Goal: Task Accomplishment & Management: Use online tool/utility

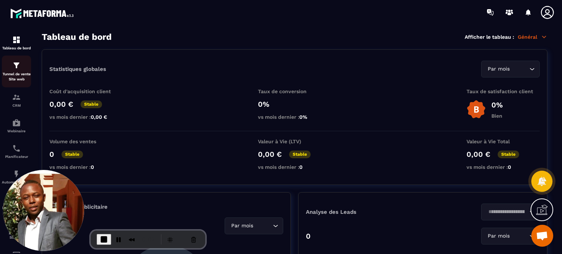
click at [19, 75] on p "Tunnel de vente Site web" at bounding box center [16, 77] width 29 height 10
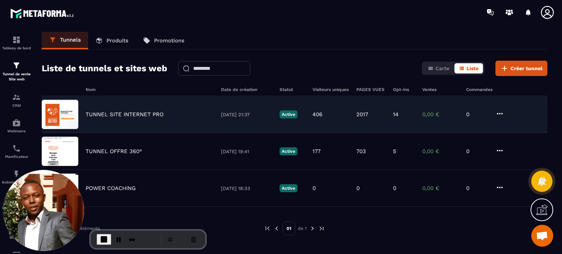
click at [114, 115] on p "TUNNEL SITE INTERNET PRO" at bounding box center [125, 114] width 78 height 7
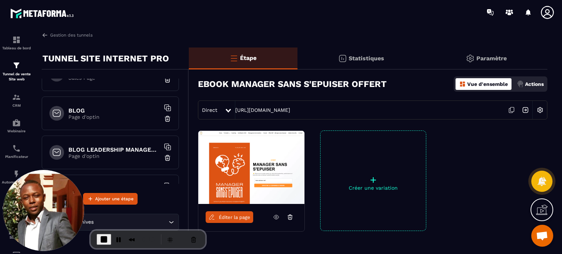
scroll to position [892, 0]
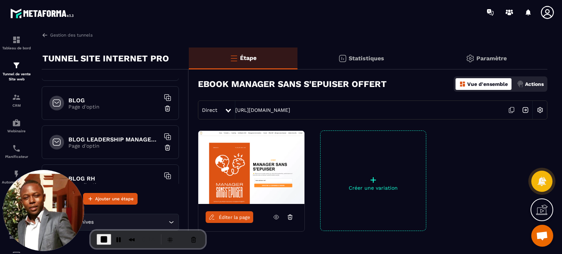
click at [112, 104] on p "Page d'optin" at bounding box center [113, 107] width 91 height 6
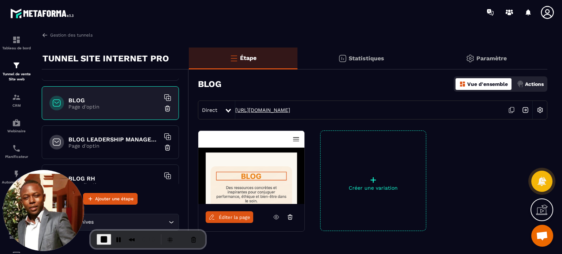
click at [290, 110] on link "https://sasu-fleur-de-vie.metaforma.io/blog" at bounding box center [262, 110] width 55 height 6
click at [244, 218] on span "Éditer la page" at bounding box center [234, 217] width 31 height 5
